Goal: Navigation & Orientation: Find specific page/section

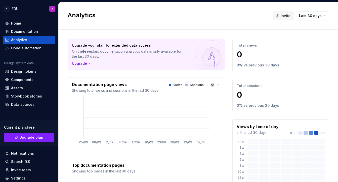
click at [87, 14] on h2 "Analytics" at bounding box center [168, 15] width 200 height 8
click at [25, 23] on div "Home" at bounding box center [29, 23] width 48 height 5
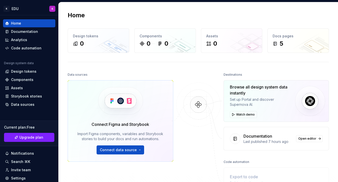
scroll to position [91, 0]
